Goal: Information Seeking & Learning: Learn about a topic

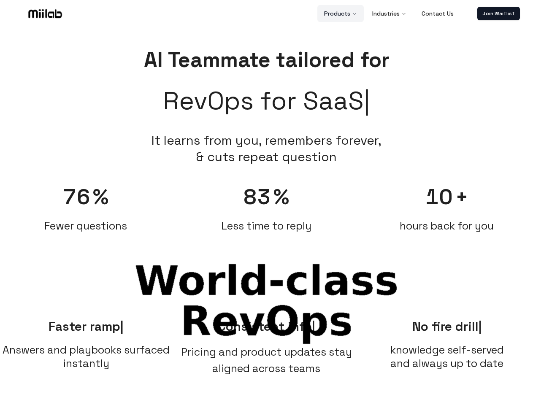
click at [341, 14] on button "Products" at bounding box center [340, 13] width 46 height 17
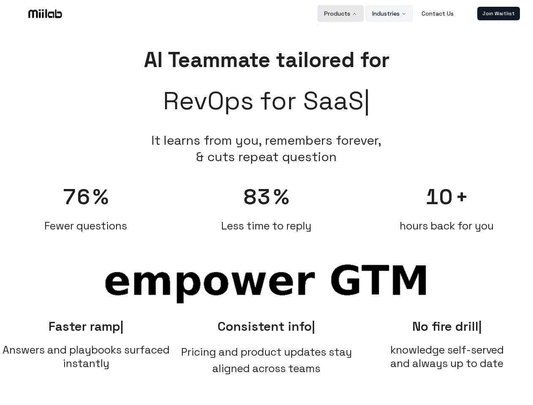
click at [389, 14] on button "Industries" at bounding box center [389, 13] width 48 height 17
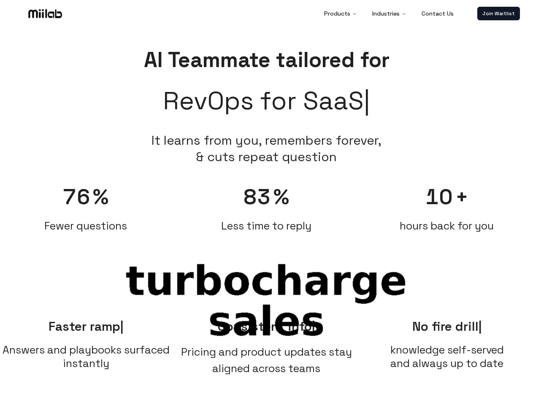
click at [498, 14] on link "Join Waitlist" at bounding box center [498, 14] width 43 height 14
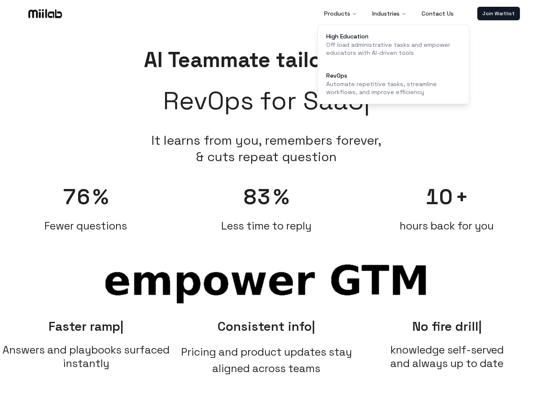
click at [86, 204] on span "76" at bounding box center [77, 197] width 28 height 27
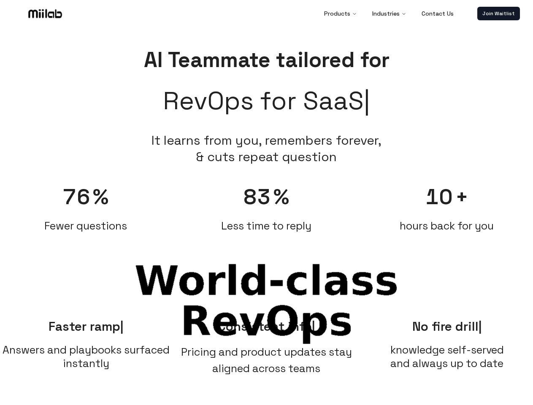
click at [266, 204] on div "83 % Less time to reply" at bounding box center [266, 203] width 172 height 57
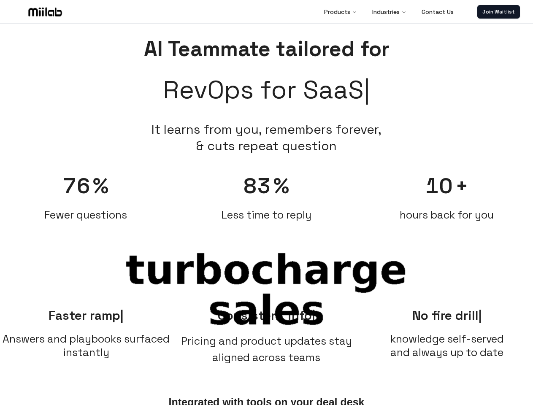
click at [447, 204] on div "10 + hours back for you" at bounding box center [447, 192] width 172 height 57
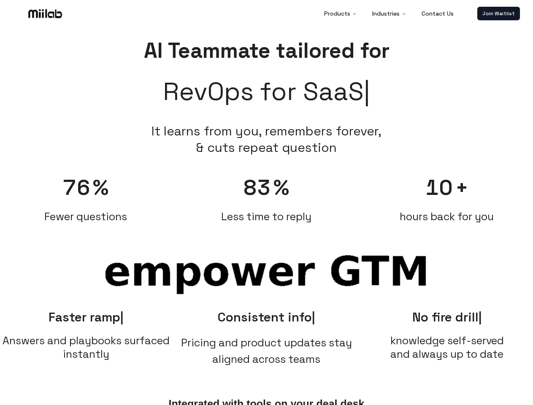
click at [86, 343] on span "Answers and playbooks surfaced instantly" at bounding box center [86, 347] width 172 height 27
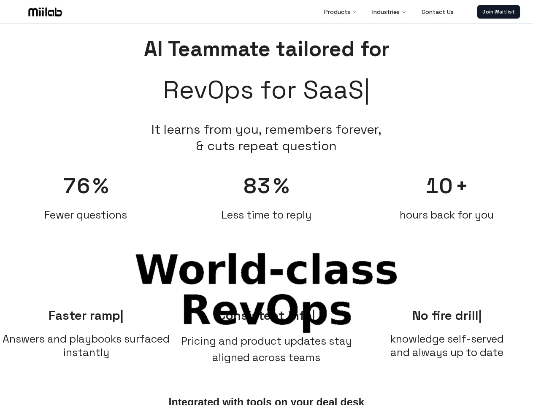
click at [267, 343] on span "Pricing and product updates stay aligned across teams" at bounding box center [266, 349] width 171 height 30
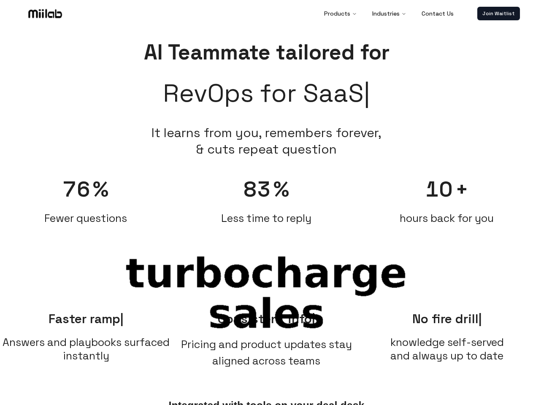
click at [447, 343] on span "knowledge self-served and always up to date" at bounding box center [447, 348] width 114 height 27
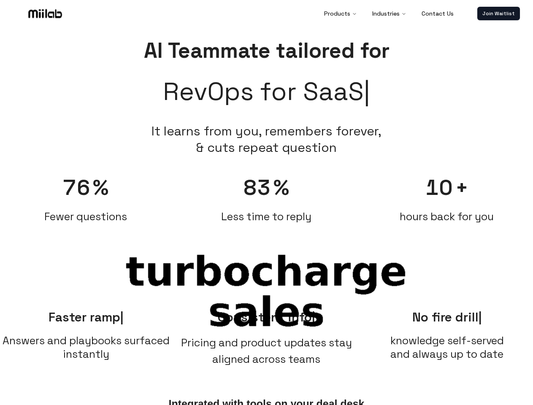
scroll to position [8, 0]
